Goal: Find contact information: Find contact information

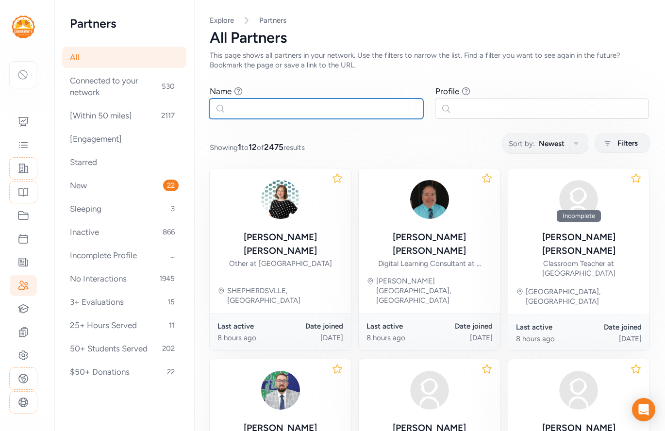
click at [227, 115] on input "text" at bounding box center [316, 109] width 214 height 20
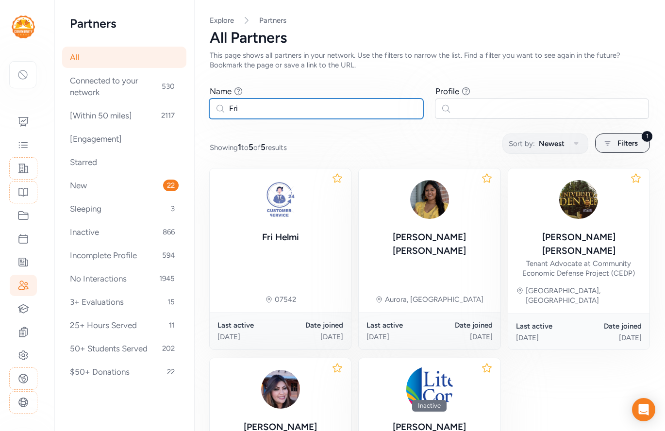
type input "Fri"
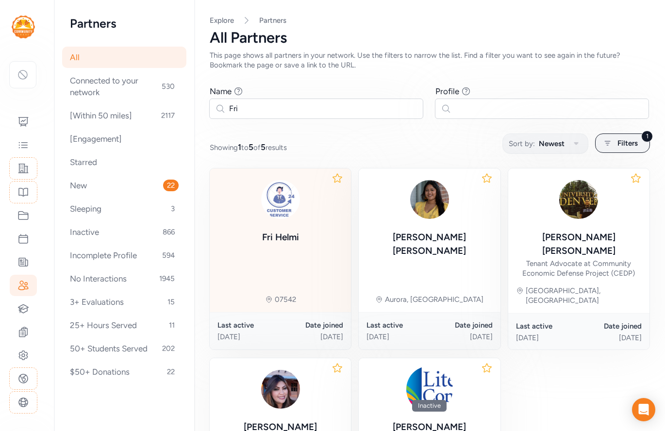
click at [315, 257] on div "Fri Helmi 07542" at bounding box center [280, 240] width 141 height 144
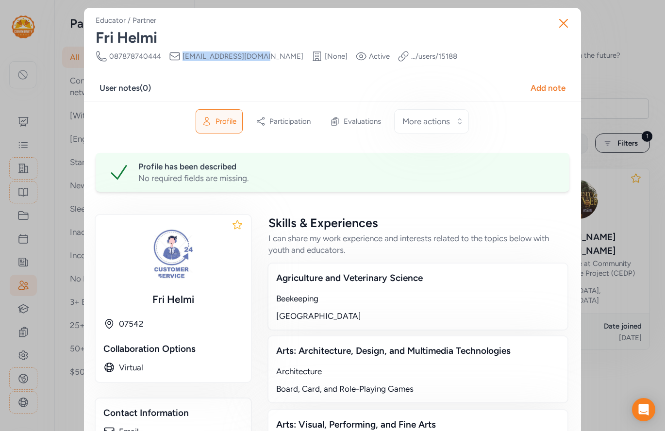
drag, startPoint x: 259, startPoint y: 57, endPoint x: 182, endPoint y: 53, distance: 77.3
click at [182, 53] on div "Phone Number 087878740444 Email [EMAIL_ADDRESS][DOMAIN_NAME] School [None] Visi…" at bounding box center [277, 56] width 362 height 12
copy span "[EMAIL_ADDRESS][DOMAIN_NAME]"
click at [566, 25] on icon "button" at bounding box center [564, 23] width 8 height 8
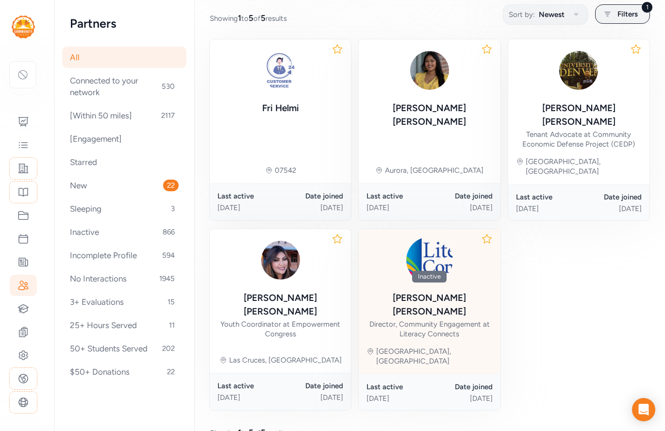
scroll to position [132, 0]
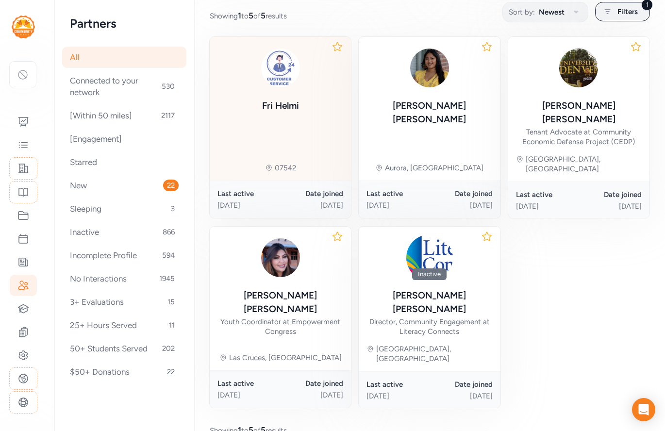
click at [304, 123] on div "Fri Helmi 07542" at bounding box center [280, 109] width 141 height 144
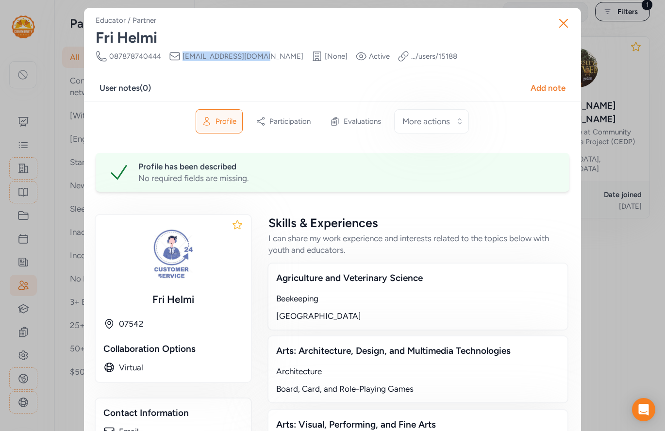
drag, startPoint x: 183, startPoint y: 56, endPoint x: 256, endPoint y: 56, distance: 73.3
click at [256, 56] on span "[EMAIL_ADDRESS][DOMAIN_NAME]" at bounding box center [243, 56] width 121 height 10
copy span "[EMAIL_ADDRESS][DOMAIN_NAME]"
click at [562, 24] on icon "button" at bounding box center [564, 23] width 8 height 8
